Goal: Information Seeking & Learning: Learn about a topic

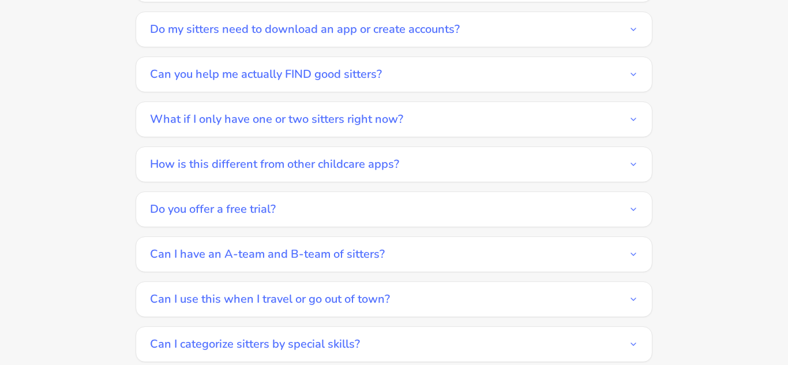
scroll to position [2076, 0]
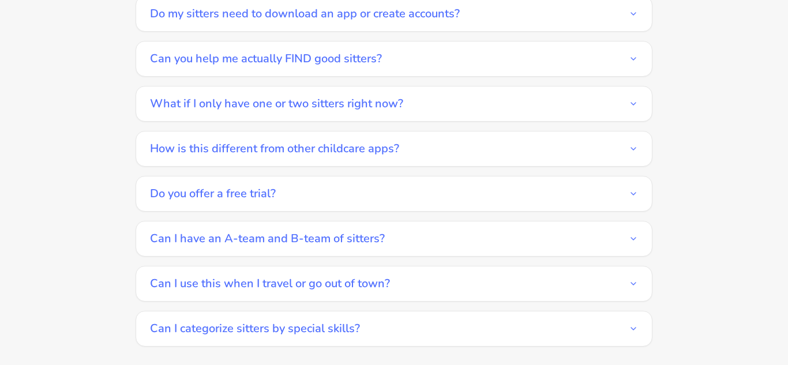
click at [256, 272] on button "Can I use this when I travel or go out of town?" at bounding box center [394, 283] width 488 height 35
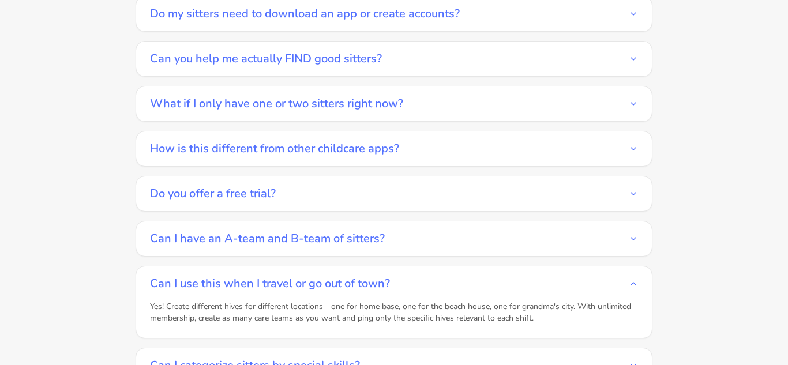
scroll to position [2133, 0]
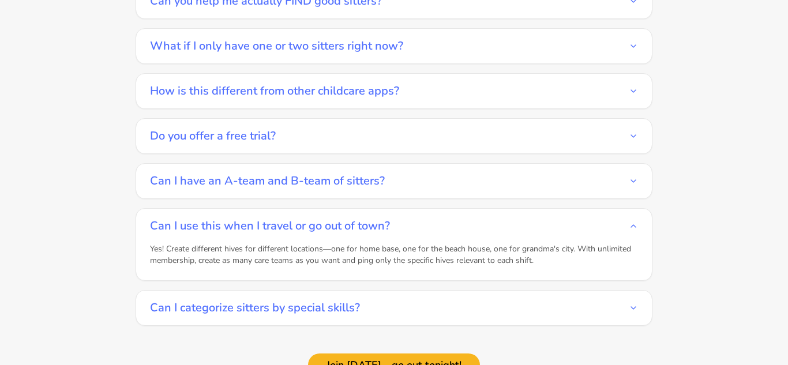
click at [254, 296] on button "Can I categorize sitters by special skills?" at bounding box center [394, 308] width 488 height 35
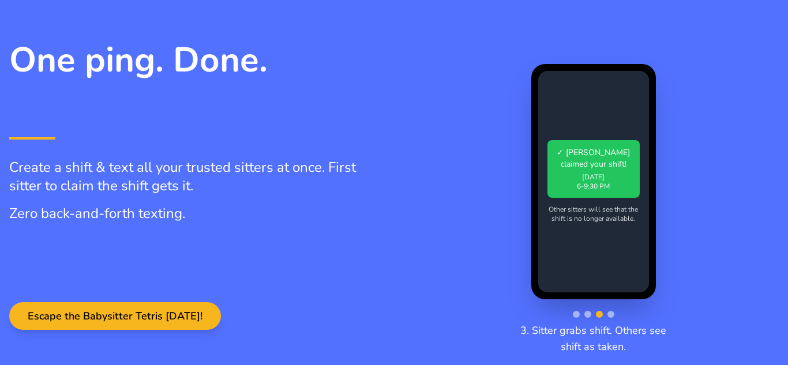
scroll to position [0, 0]
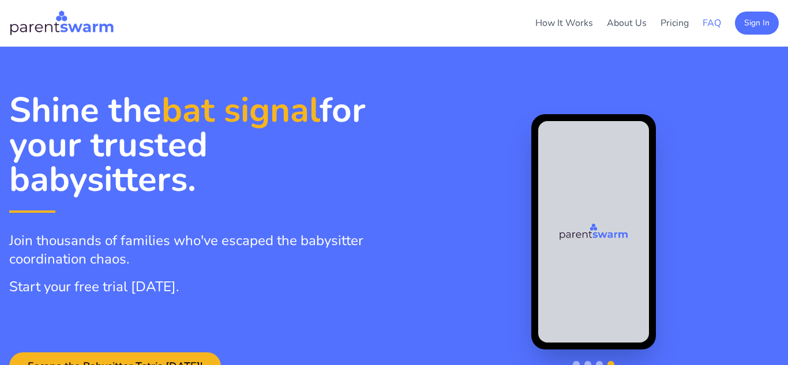
click at [714, 26] on link "FAQ" at bounding box center [711, 23] width 18 height 13
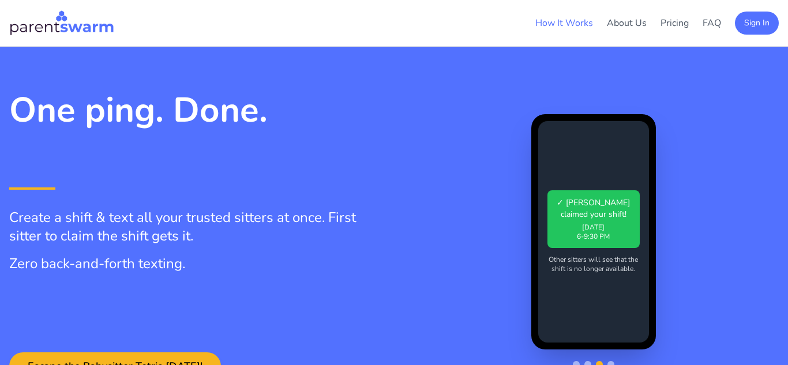
click at [541, 24] on link "How It Works" at bounding box center [564, 23] width 58 height 13
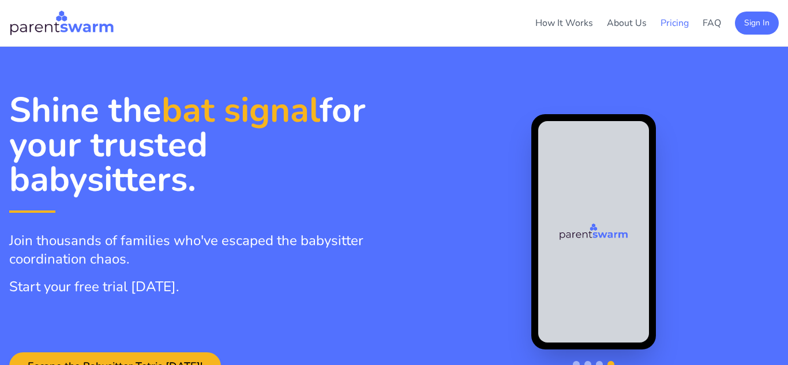
click at [673, 22] on link "Pricing" at bounding box center [674, 23] width 28 height 13
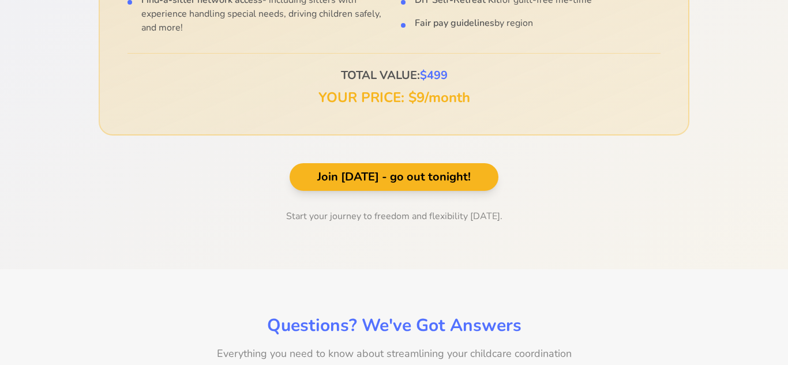
scroll to position [1604, 0]
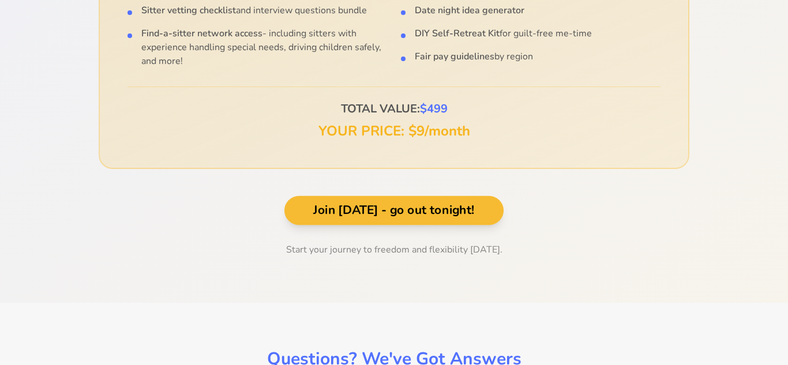
click at [451, 198] on button "Join [DATE] - go out tonight!" at bounding box center [393, 210] width 219 height 29
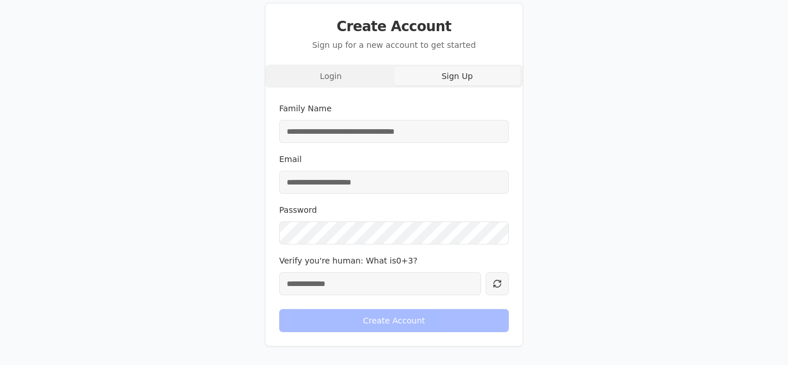
scroll to position [71, 0]
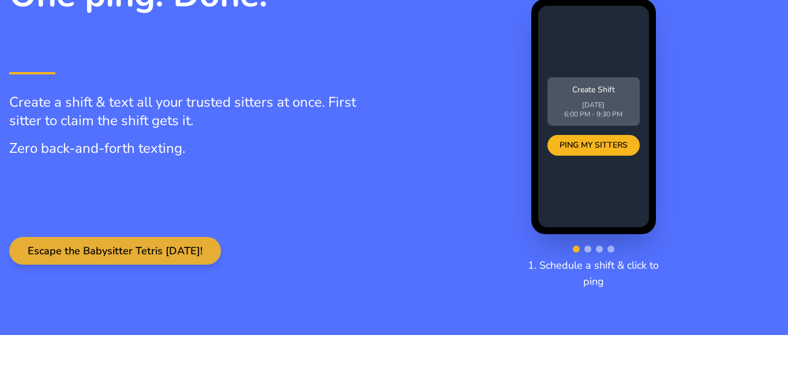
click at [156, 251] on button "Escape the Babysitter Tetris [DATE]!" at bounding box center [115, 251] width 212 height 28
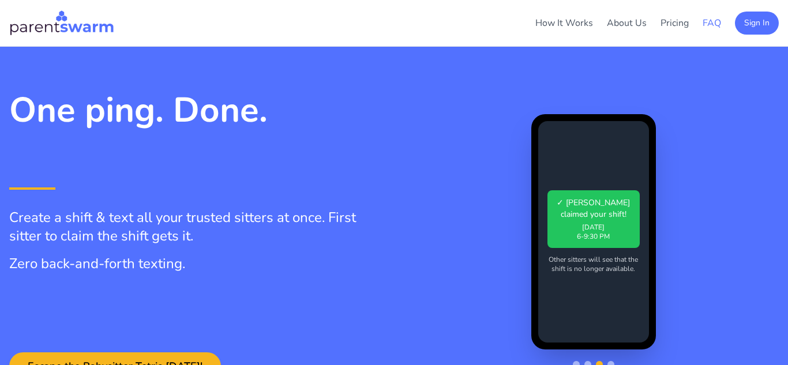
click at [705, 25] on link "FAQ" at bounding box center [711, 23] width 18 height 13
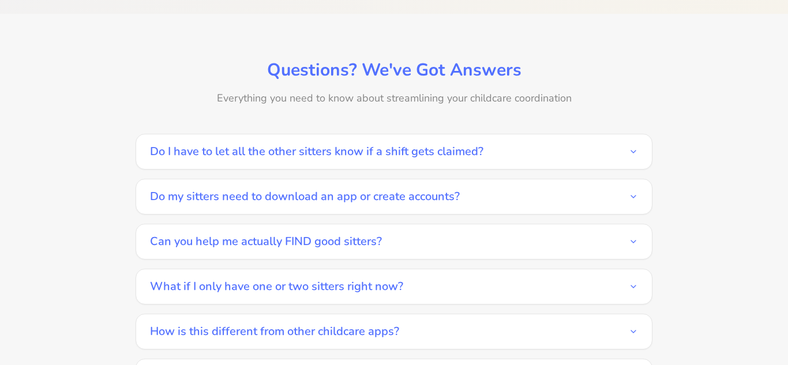
click at [468, 144] on button "Do I have to let all the other sitters know if a shift gets claimed?" at bounding box center [394, 151] width 488 height 35
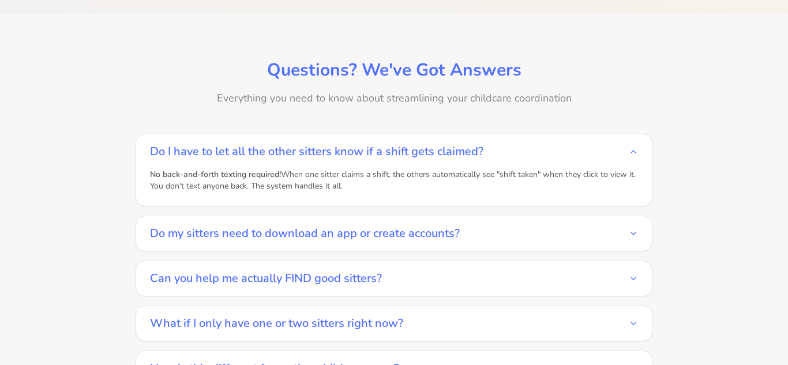
click at [413, 216] on button "Do my sitters need to download an app or create accounts?" at bounding box center [394, 233] width 488 height 35
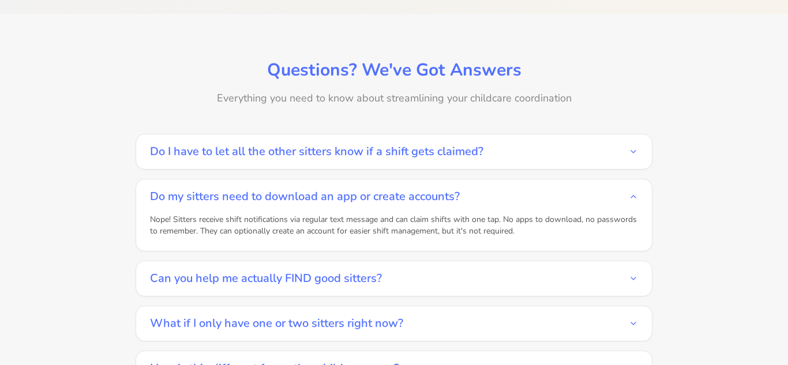
click at [338, 264] on button "Can you help me actually FIND good sitters?" at bounding box center [394, 278] width 488 height 35
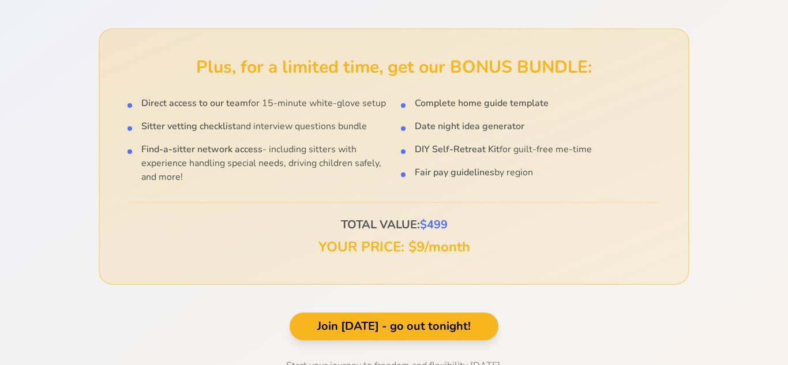
scroll to position [1028, 0]
